Goal: Task Accomplishment & Management: Manage account settings

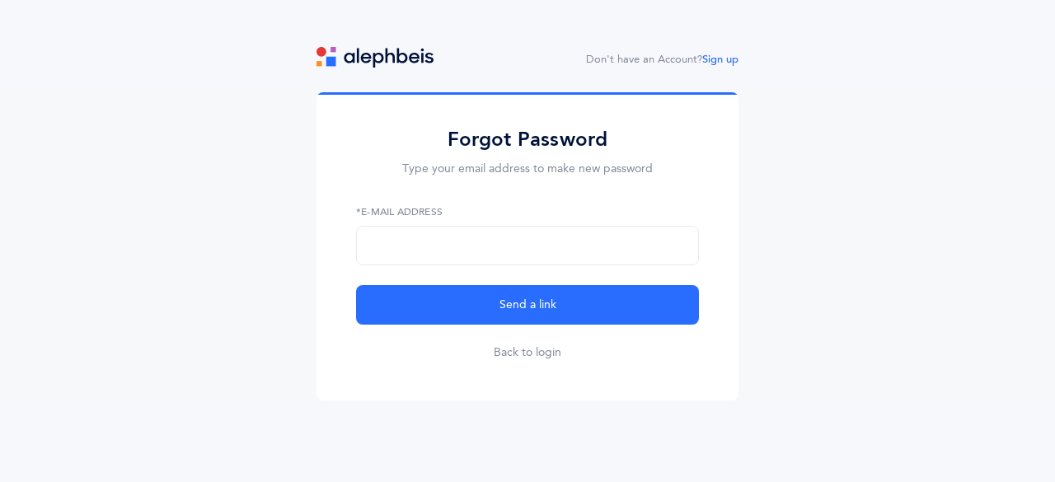
click at [508, 362] on div "Forgot Password Type your email address to make new password *E-Mail Address Se…" at bounding box center [527, 246] width 422 height 308
click at [498, 351] on link "Back to login" at bounding box center [527, 352] width 68 height 16
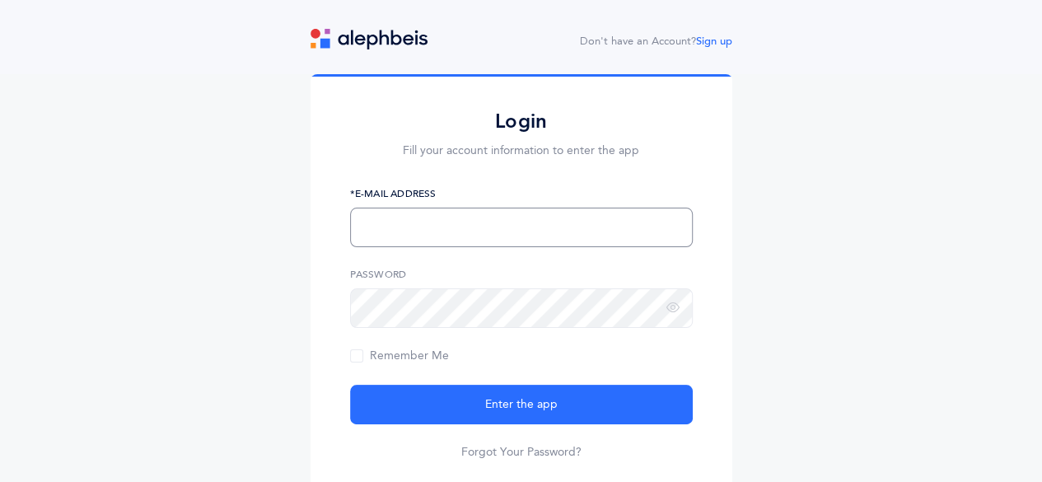
click at [526, 230] on input "text" at bounding box center [521, 228] width 343 height 40
type input "[EMAIL_ADDRESS][DOMAIN_NAME]"
click at [350, 385] on button "Enter the app" at bounding box center [521, 405] width 343 height 40
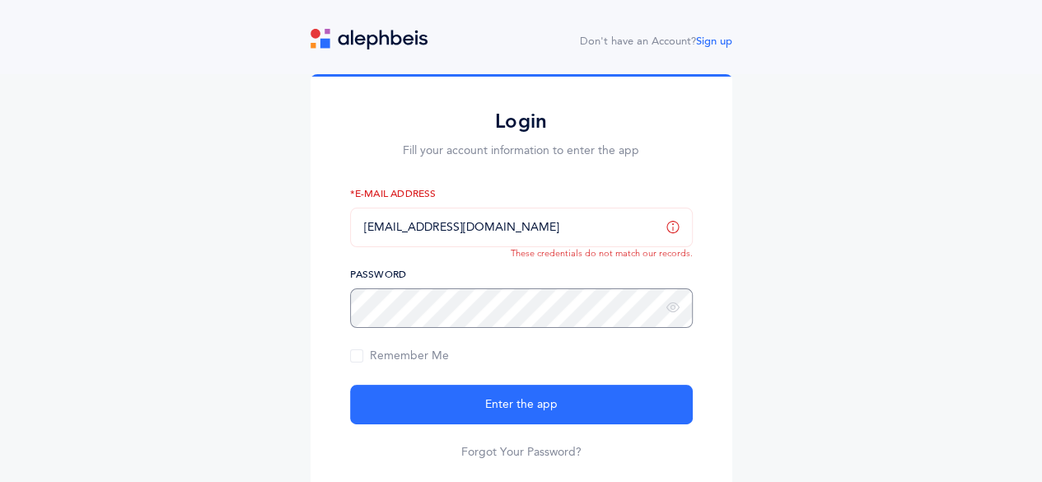
click at [350, 385] on button "Enter the app" at bounding box center [521, 405] width 343 height 40
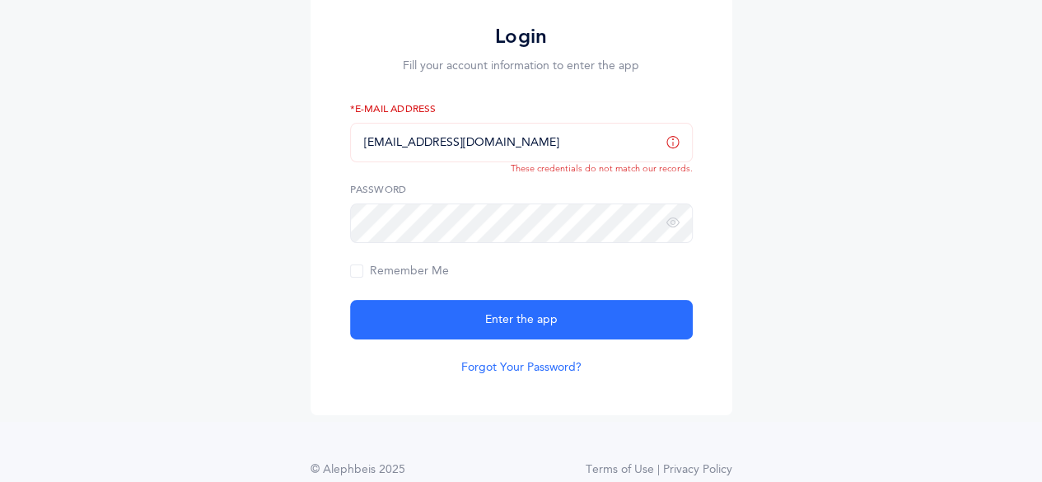
click at [521, 365] on link "Forgot Your Password?" at bounding box center [521, 367] width 120 height 16
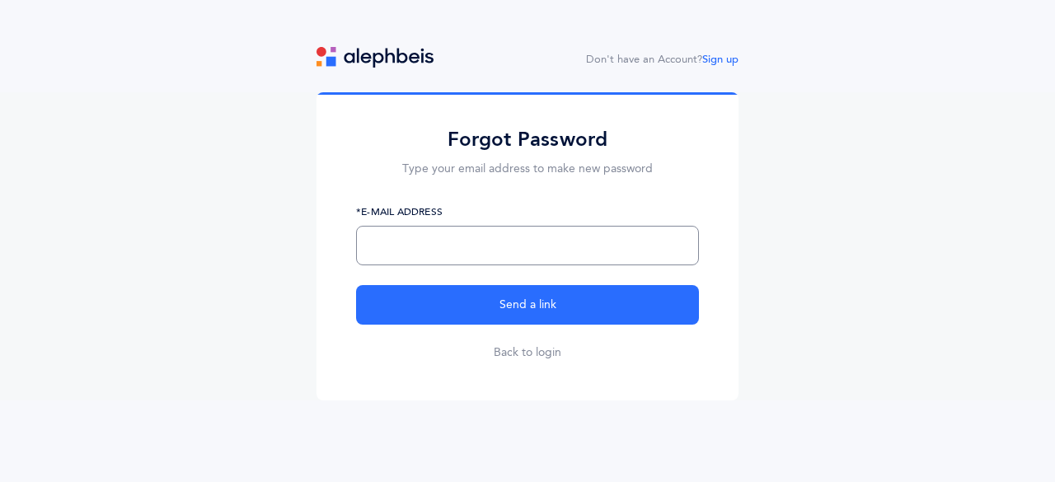
click at [414, 255] on input "text" at bounding box center [527, 246] width 343 height 40
type input "[EMAIL_ADDRESS][DOMAIN_NAME]"
click at [356, 285] on button "Send a link" at bounding box center [527, 305] width 343 height 40
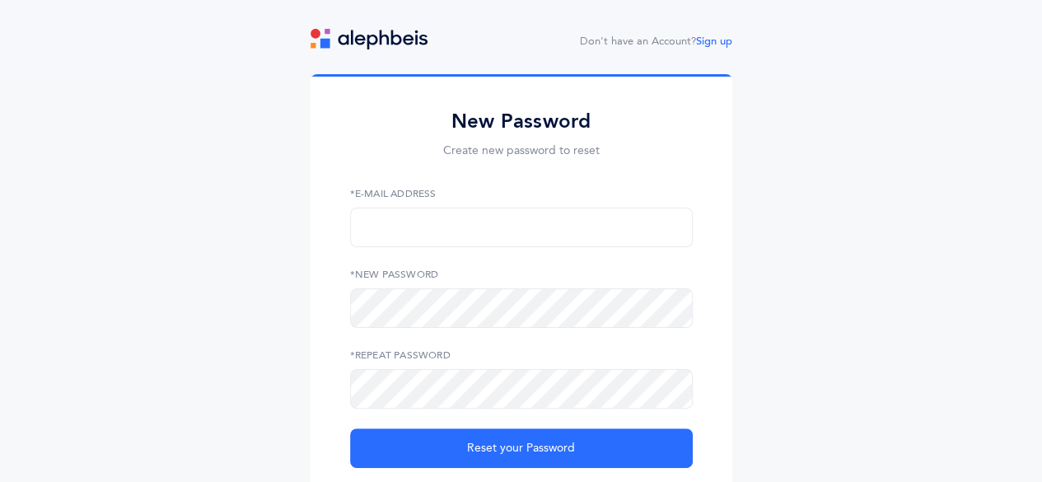
scroll to position [35, 0]
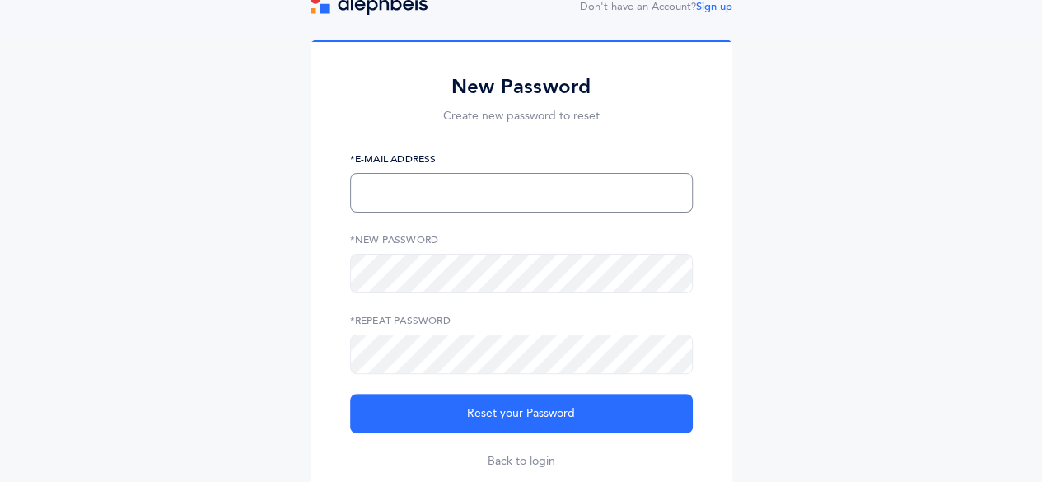
click at [522, 189] on input "text" at bounding box center [521, 193] width 343 height 40
type input "srapps@manhattandy.org"
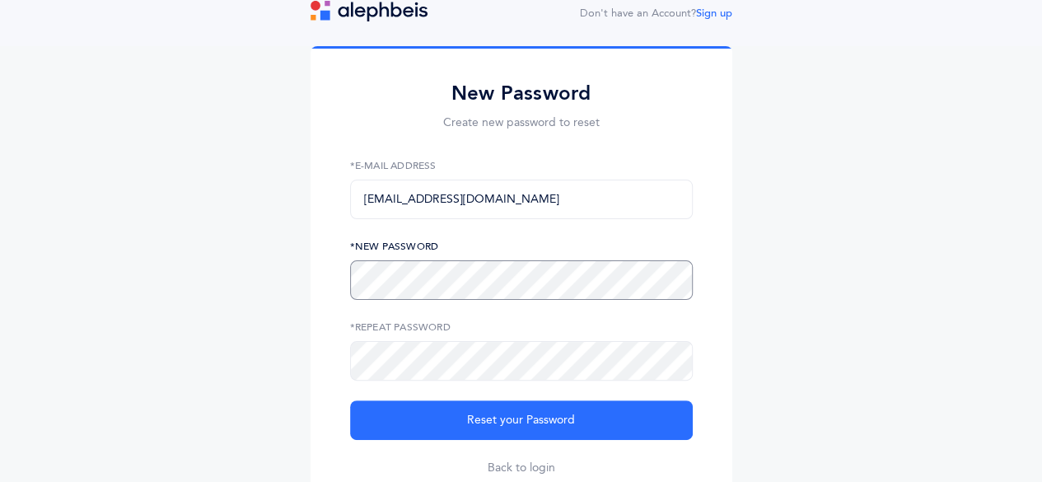
scroll to position [16, 0]
